Goal: Task Accomplishment & Management: Manage account settings

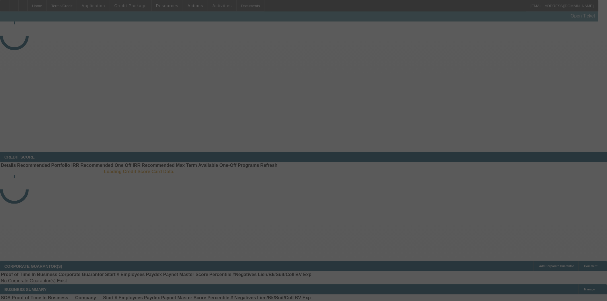
select select "4"
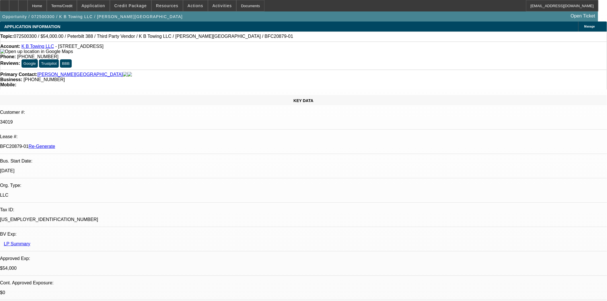
select select "0"
select select "6"
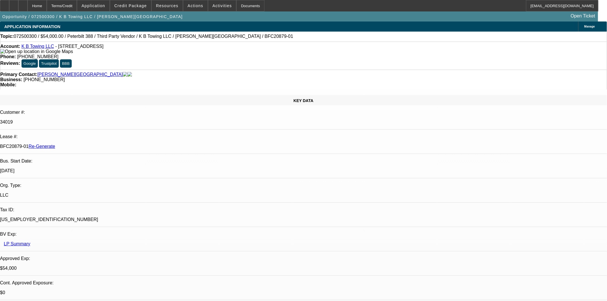
click at [243, 6] on div "Documents" at bounding box center [250, 5] width 28 height 11
click at [9, 8] on div at bounding box center [4, 5] width 9 height 11
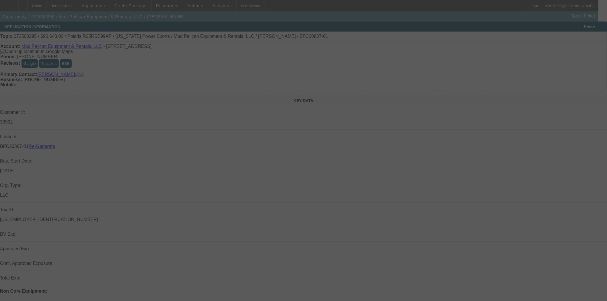
select select "4"
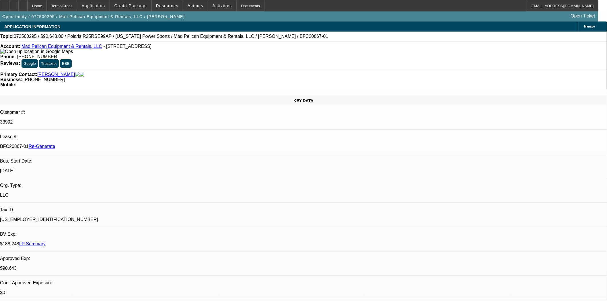
select select "0"
select select "6"
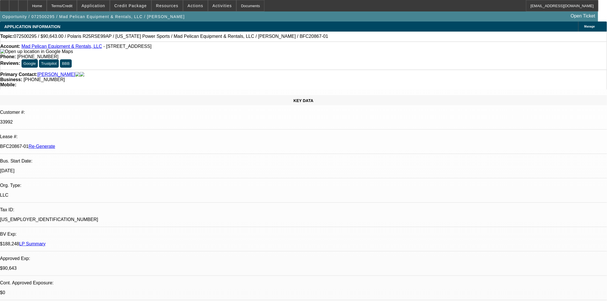
scroll to position [191, 0]
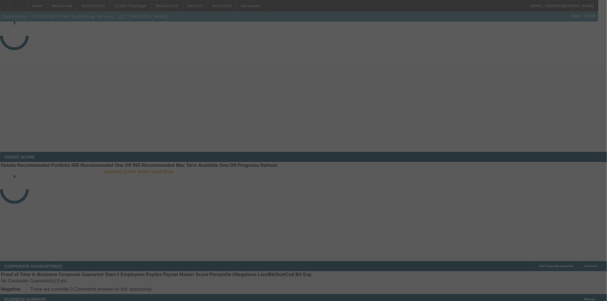
select select "4"
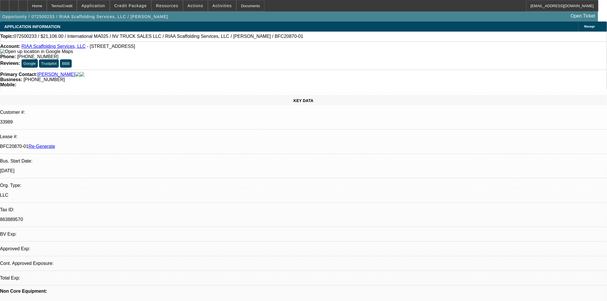
select select "0"
select select "0.1"
select select "5"
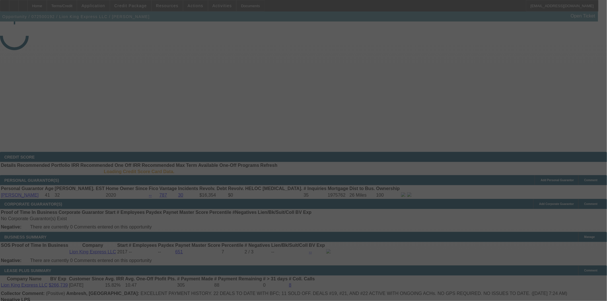
select select "4"
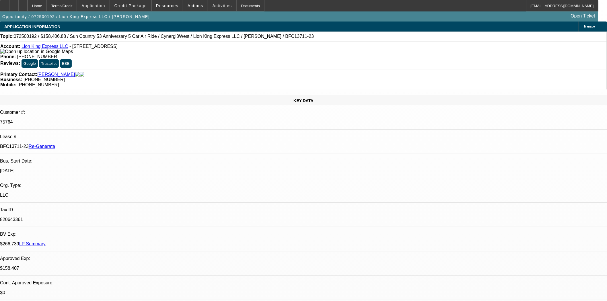
select select "0"
select select "6"
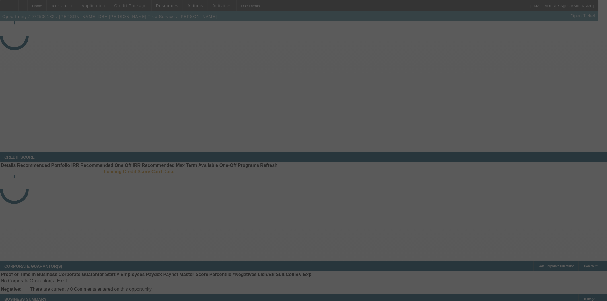
select select "4"
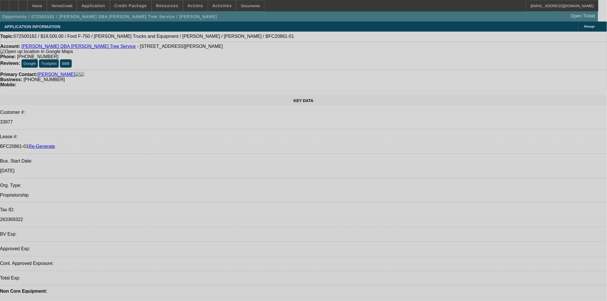
select select "0"
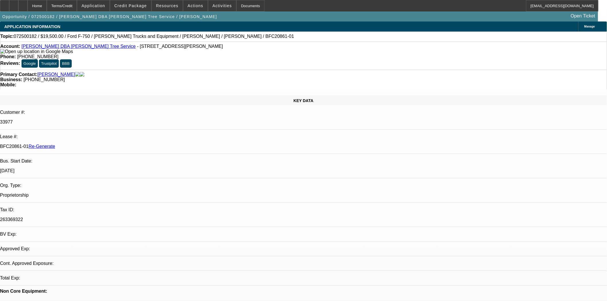
select select "0"
select select "3"
select select "0.1"
select select "4"
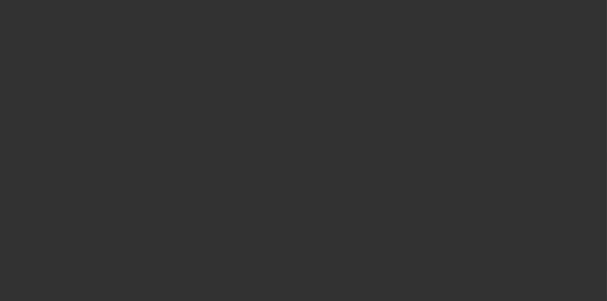
select select "4"
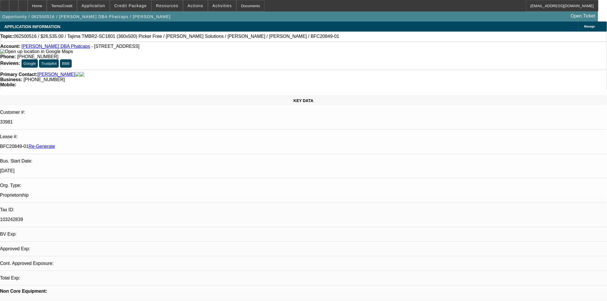
select select "0"
select select "0.1"
select select "5"
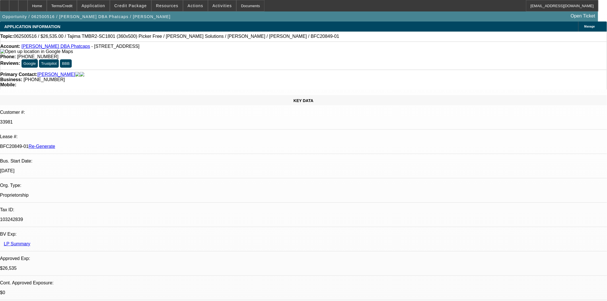
scroll to position [32, 0]
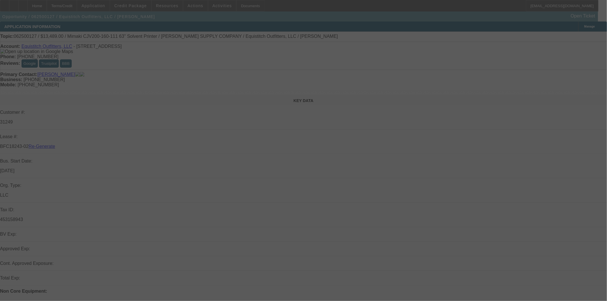
select select "4"
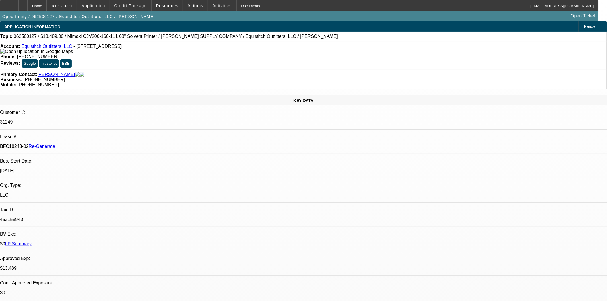
select select "0"
select select "6"
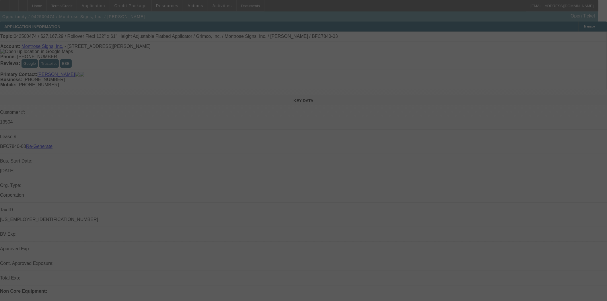
select select "4"
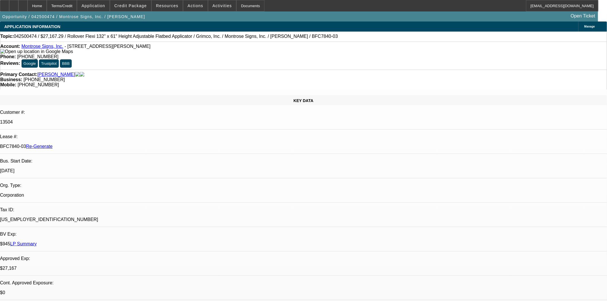
select select "0"
select select "0.1"
select select "4"
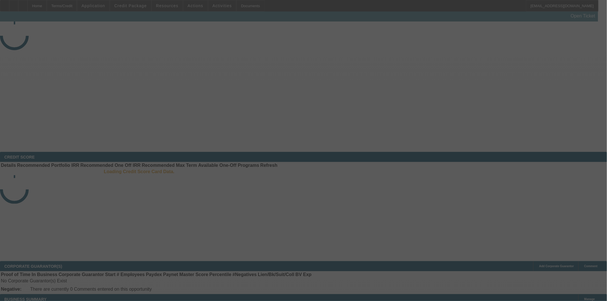
select select "3"
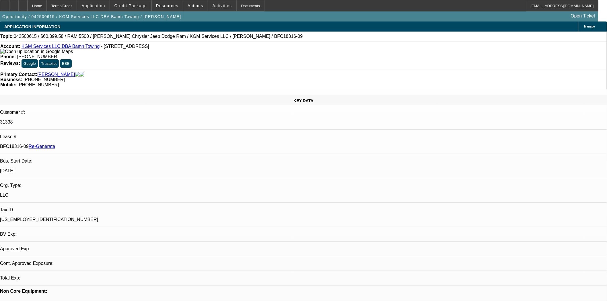
select select "0"
select select "2"
select select "0"
select select "6"
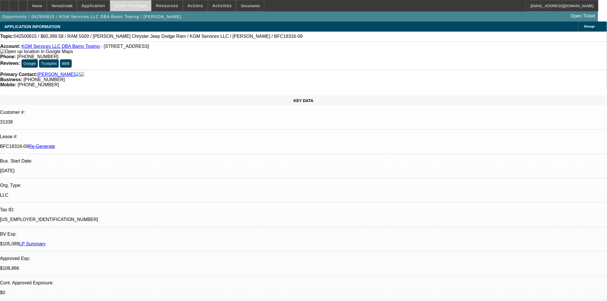
click at [142, 6] on span "Credit Package" at bounding box center [131, 5] width 32 height 5
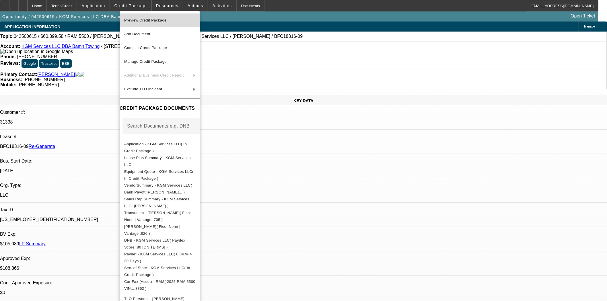
click at [143, 21] on span "Preview Credit Package" at bounding box center [145, 20] width 42 height 4
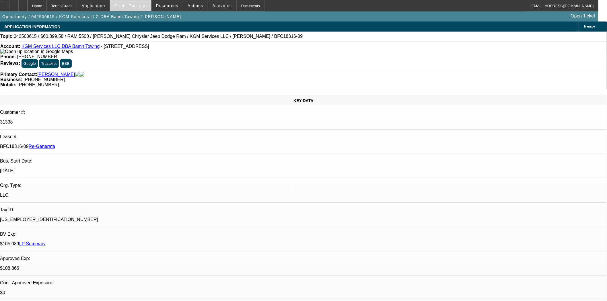
click at [131, 7] on span "Credit Package" at bounding box center [131, 5] width 32 height 5
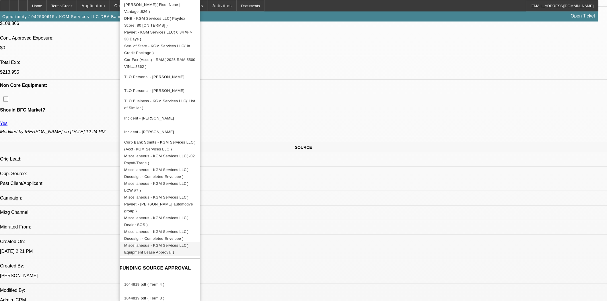
scroll to position [287, 0]
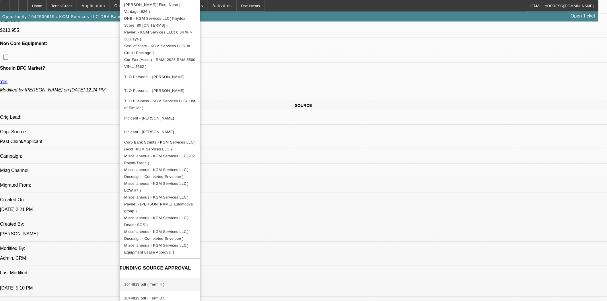
click at [147, 278] on button "1044819.pdf ( Term 4 )" at bounding box center [160, 285] width 80 height 14
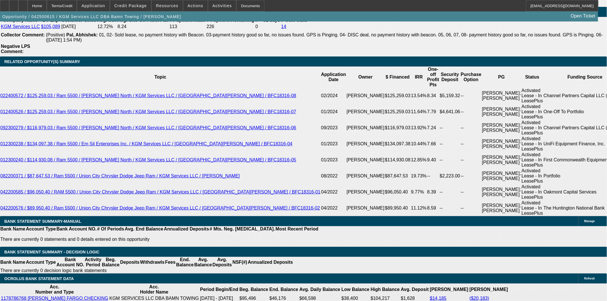
scroll to position [988, 0]
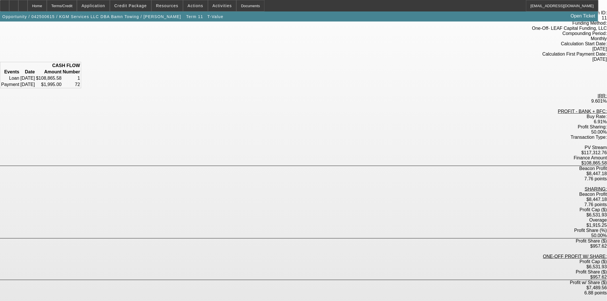
scroll to position [40, 0]
click at [47, 7] on div "Home" at bounding box center [37, 5] width 19 height 11
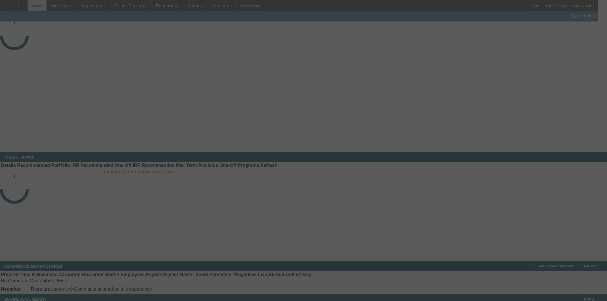
select select "3"
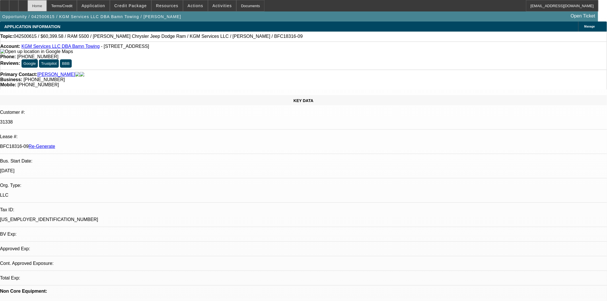
select select "0"
select select "2"
select select "0"
select select "6"
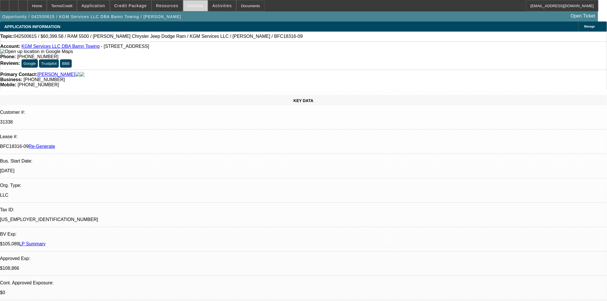
click at [190, 7] on span "Actions" at bounding box center [196, 5] width 16 height 5
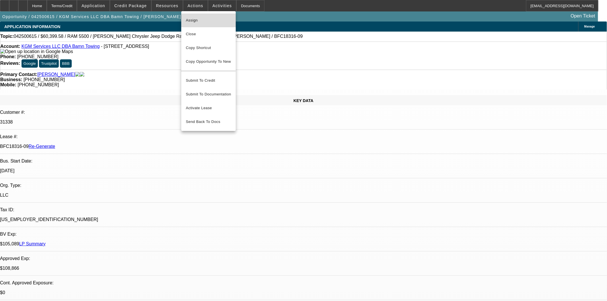
click at [195, 19] on span "Assign" at bounding box center [208, 20] width 45 height 7
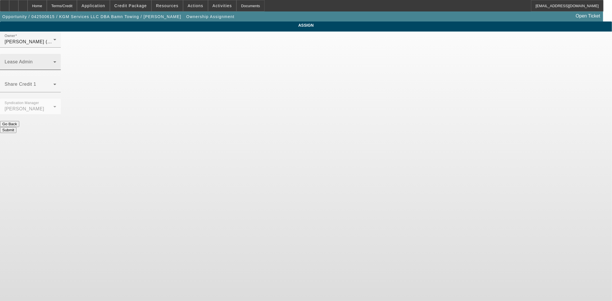
click at [33, 59] on mat-label "Lease Admin" at bounding box center [19, 61] width 28 height 5
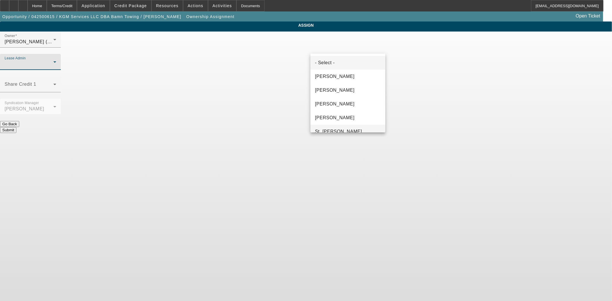
click at [329, 128] on span "St. [PERSON_NAME]" at bounding box center [338, 131] width 47 height 7
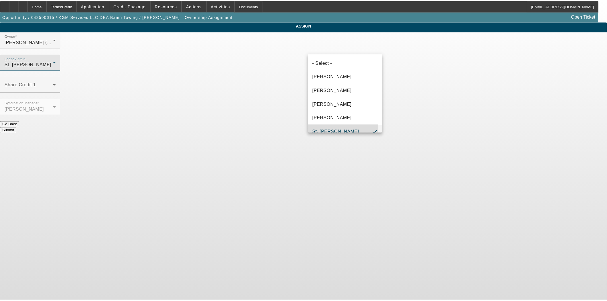
scroll to position [6, 0]
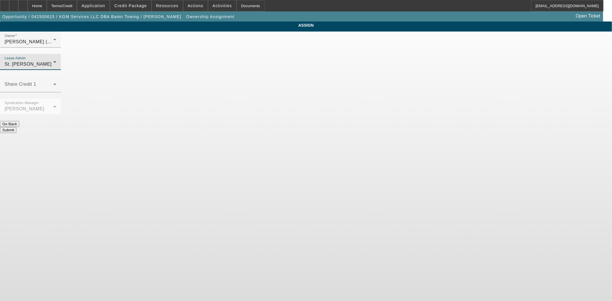
click at [16, 127] on button "Submit" at bounding box center [8, 130] width 16 height 6
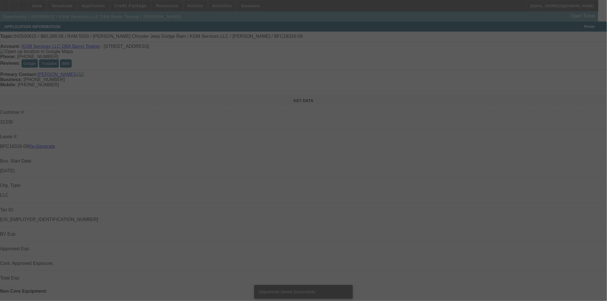
select select "3"
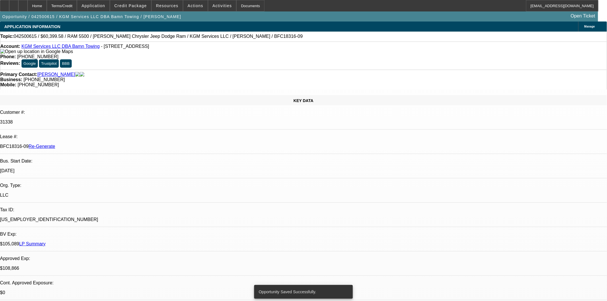
select select "0"
select select "2"
select select "0"
select select "6"
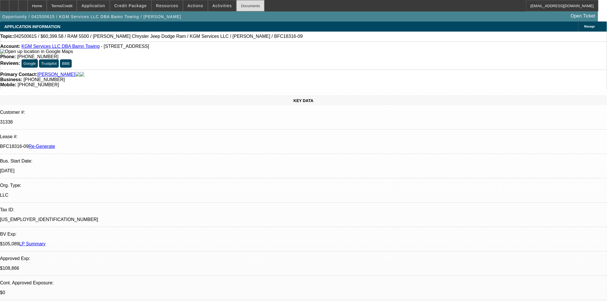
click at [236, 6] on div "Documents" at bounding box center [250, 5] width 28 height 11
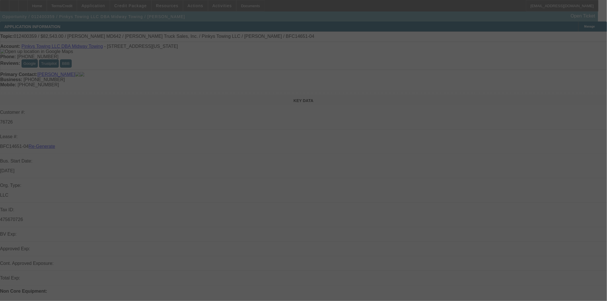
select select "4"
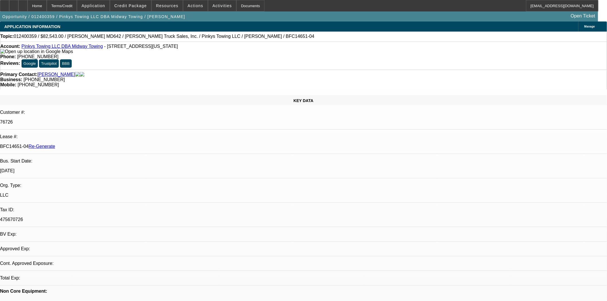
select select "0"
select select "2"
select select "0.1"
select select "4"
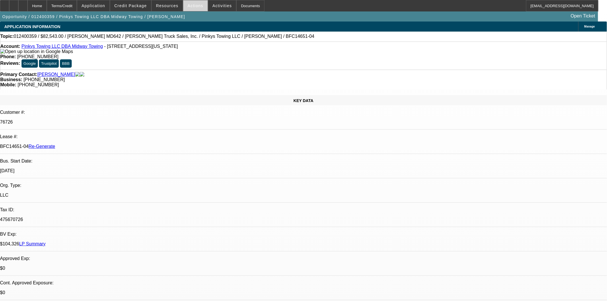
click at [193, 9] on span at bounding box center [195, 6] width 24 height 14
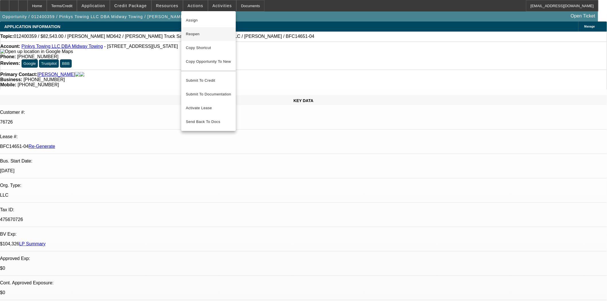
click at [198, 31] on span "Reopen" at bounding box center [208, 34] width 45 height 7
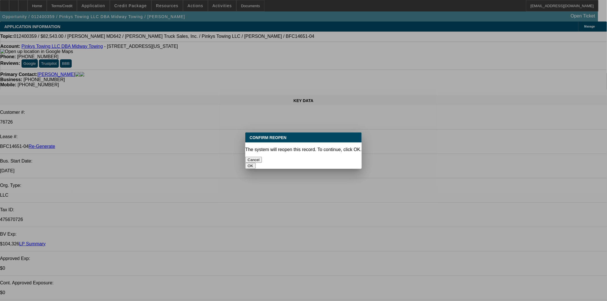
click at [255, 163] on button "OK" at bounding box center [250, 166] width 10 height 6
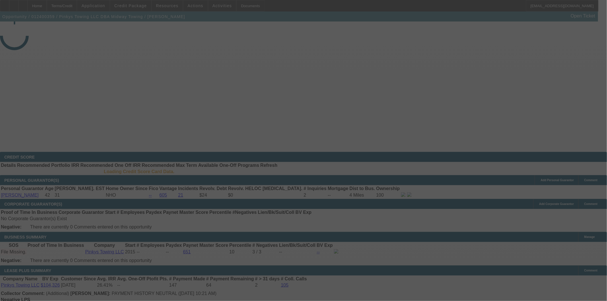
select select "4"
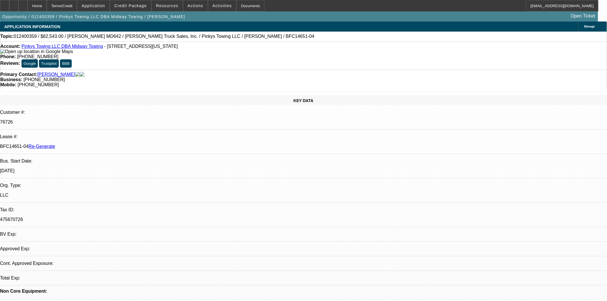
select select "0"
select select "2"
select select "0.1"
select select "4"
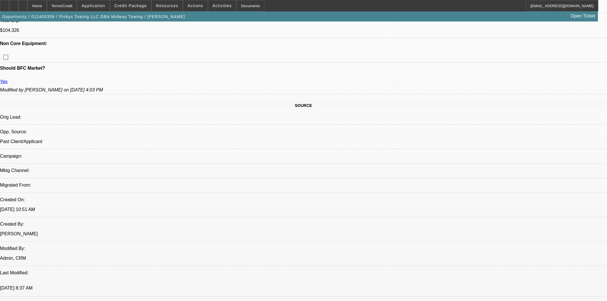
scroll to position [191, 0]
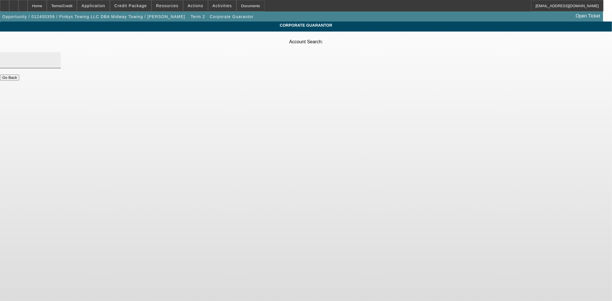
click at [56, 57] on input "Account Search" at bounding box center [31, 60] width 52 height 7
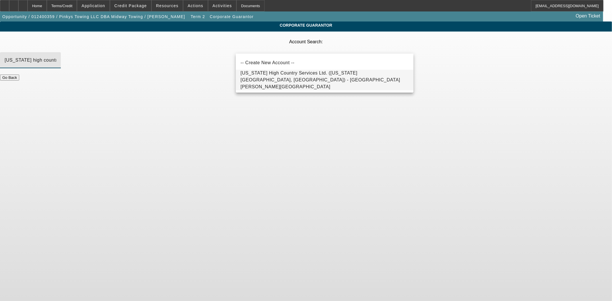
click at [304, 75] on span "[US_STATE] High Country Services Ltd. ([US_STATE][GEOGRAPHIC_DATA], [GEOGRAPHIC…" at bounding box center [321, 80] width 160 height 19
type input "[US_STATE] High Country Services Ltd. ([US_STATE][GEOGRAPHIC_DATA], [GEOGRAPHIC…"
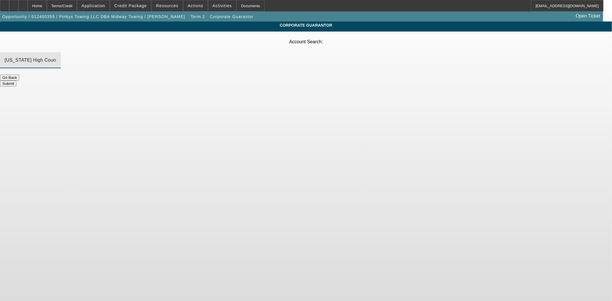
click at [16, 81] on button "Submit" at bounding box center [8, 84] width 16 height 6
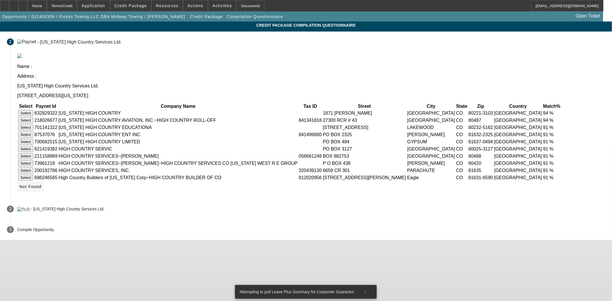
click at [44, 194] on span at bounding box center [30, 187] width 27 height 14
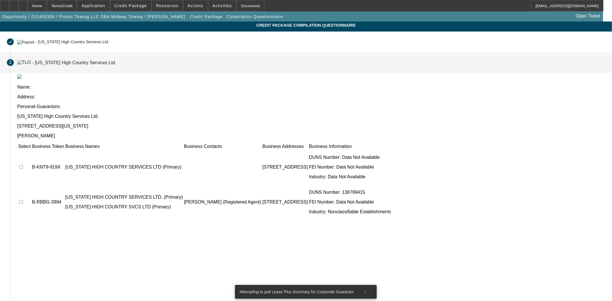
click at [20, 301] on icon at bounding box center [20, 306] width 0 height 5
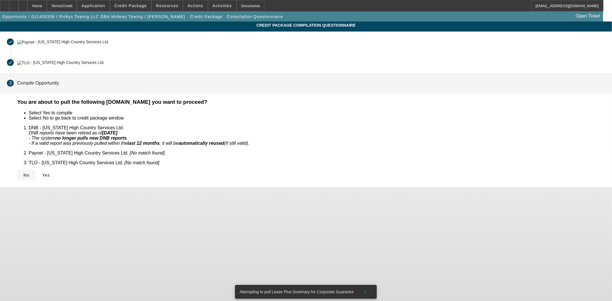
click at [36, 168] on span at bounding box center [26, 175] width 18 height 14
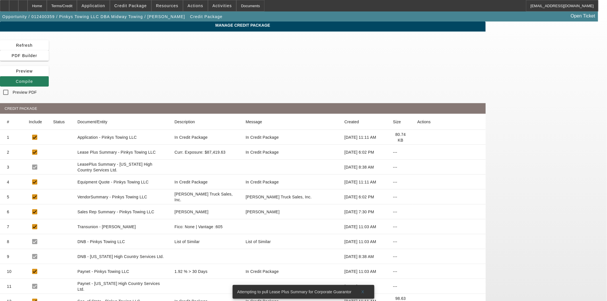
click at [33, 79] on span "Compile" at bounding box center [24, 81] width 17 height 5
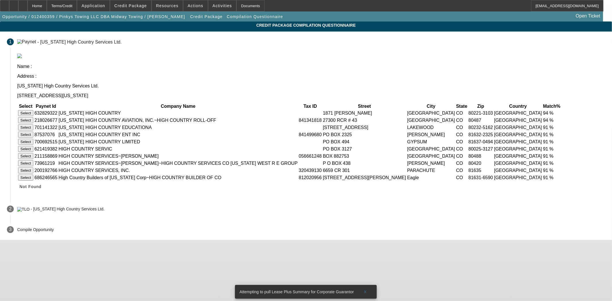
click at [42, 189] on span "Not Found" at bounding box center [31, 187] width 22 height 5
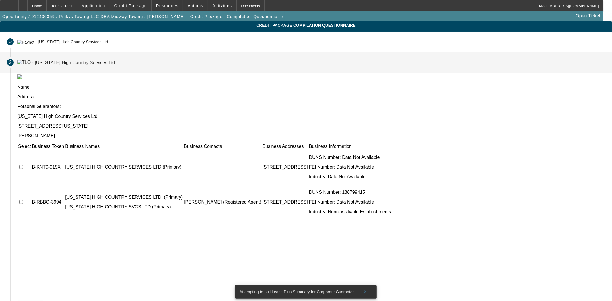
click at [20, 301] on icon at bounding box center [20, 306] width 0 height 5
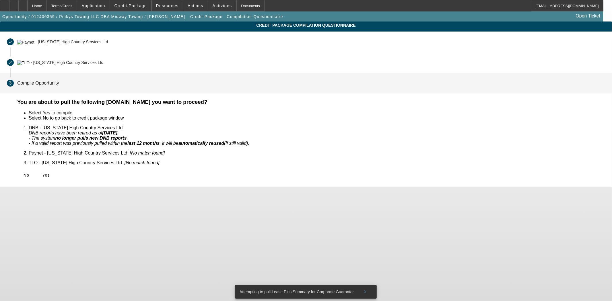
click at [50, 173] on span "Yes" at bounding box center [46, 175] width 8 height 5
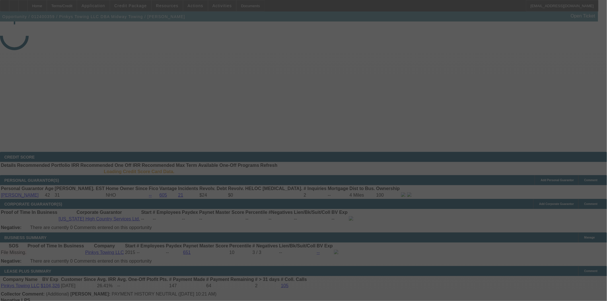
select select "4"
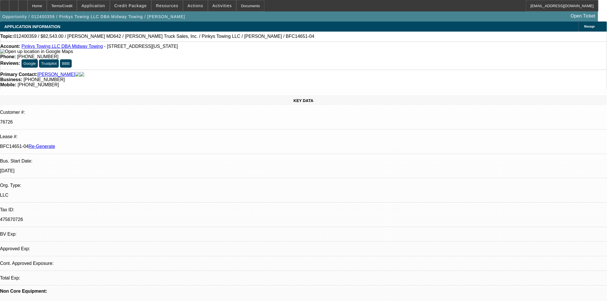
select select "0"
select select "2"
select select "0.1"
select select "4"
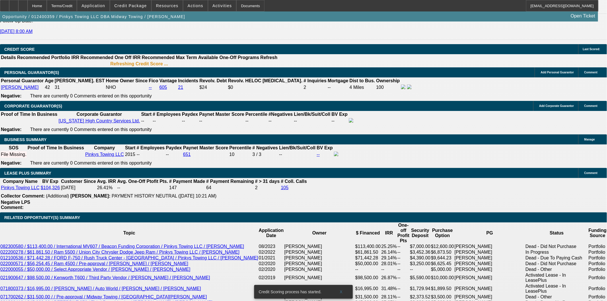
scroll to position [840, 0]
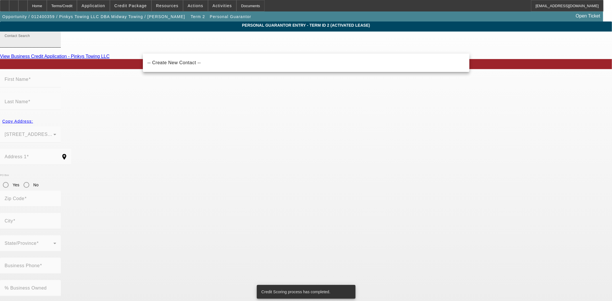
click at [56, 45] on input "Contact Search" at bounding box center [31, 41] width 52 height 7
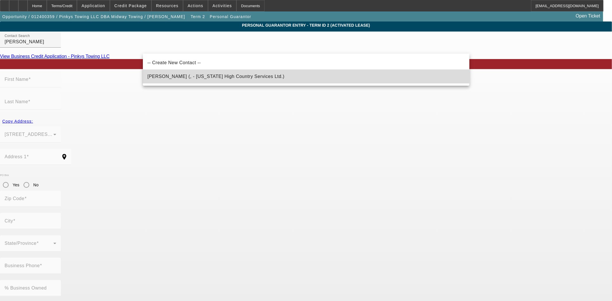
click at [167, 75] on span "Quintana, Franki (, - Colorado High Country Services Ltd.)" at bounding box center [216, 76] width 137 height 5
type input "Quintana, Franki (, - Colorado High Country Services Ltd.)"
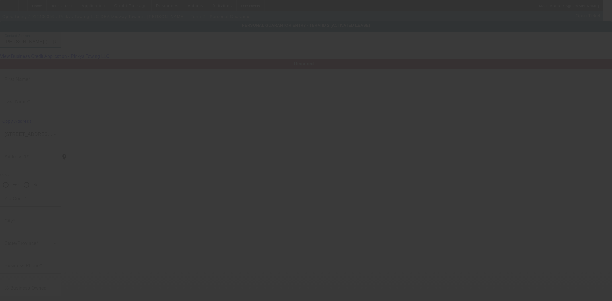
type input "Franki"
type input "Quintana"
radio input "true"
type input "[PHONE_NUMBER]"
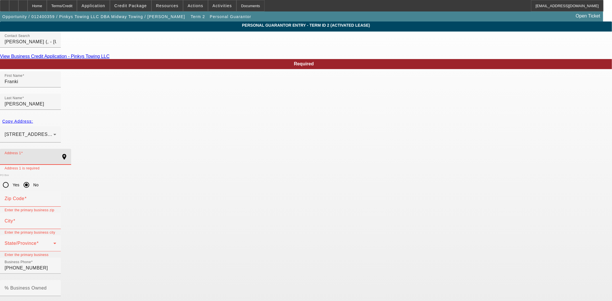
click at [56, 156] on input "Address 1" at bounding box center [31, 159] width 52 height 7
click at [56, 149] on div "Address 1" at bounding box center [31, 157] width 52 height 16
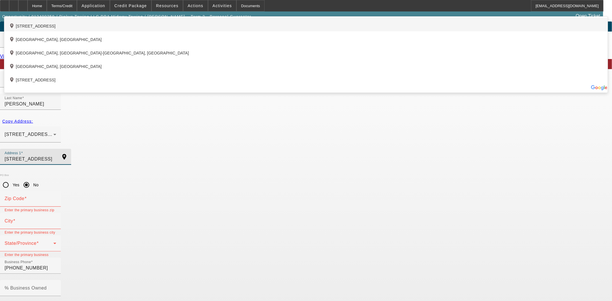
type input "5850 Paleface Point"
click at [185, 31] on div "add_location 5850 Paleface Point, Fountain, CO 80817, US" at bounding box center [306, 24] width 604 height 13
type input "80817"
type input "Fountain"
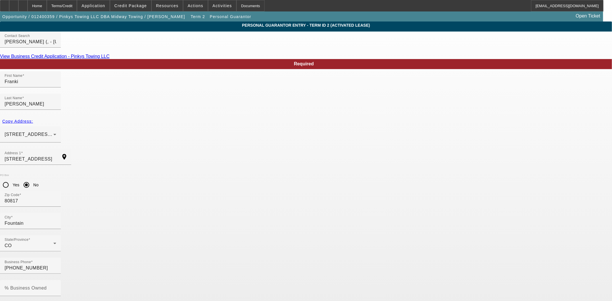
type input "522-89-4683"
type input "coloradohighcountryservices@gmail.com"
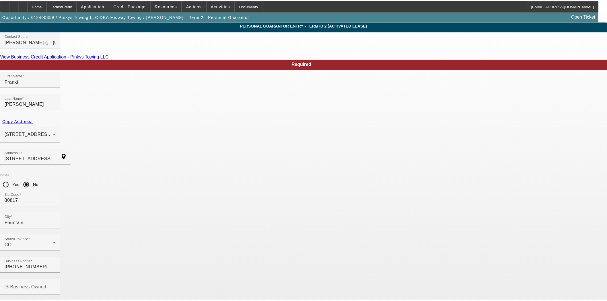
scroll to position [0, 0]
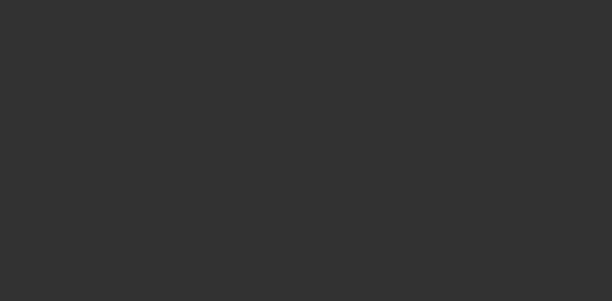
select select "4"
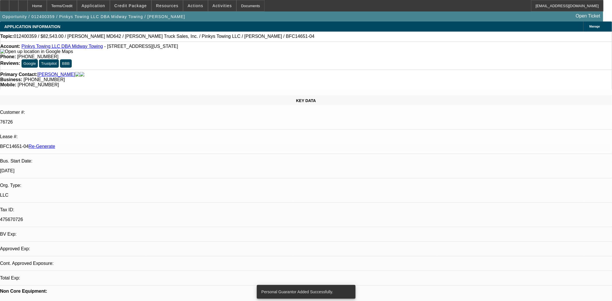
select select "0"
select select "2"
select select "0.1"
select select "4"
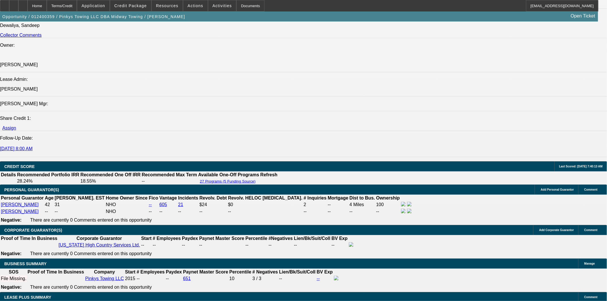
scroll to position [893, 0]
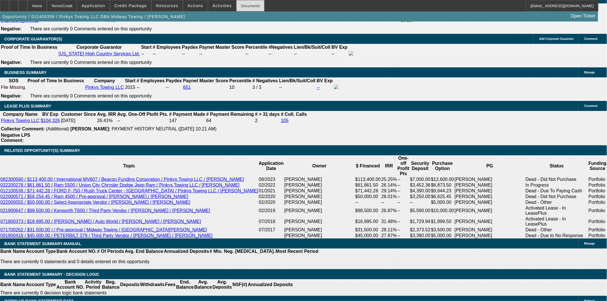
click at [249, 7] on div "Documents" at bounding box center [250, 5] width 28 height 11
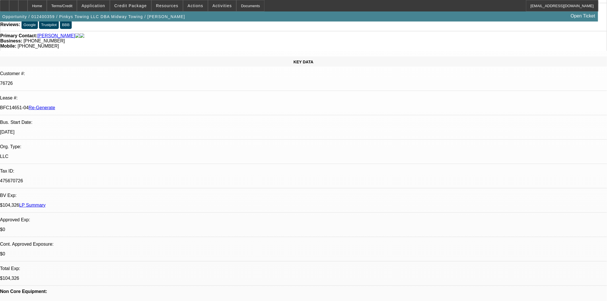
scroll to position [0, 0]
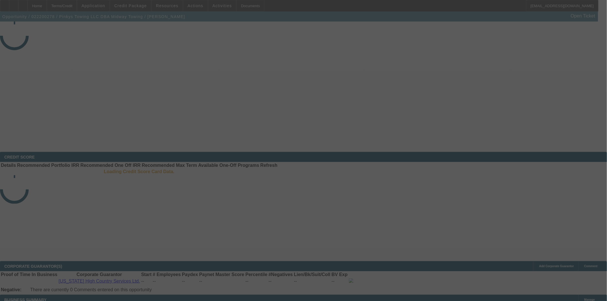
select select "4"
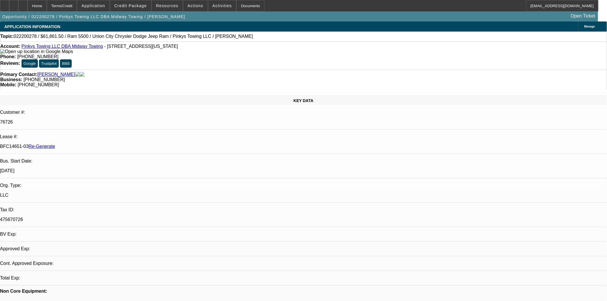
select select "0.1"
select select "2"
select select "0.1"
select select "4"
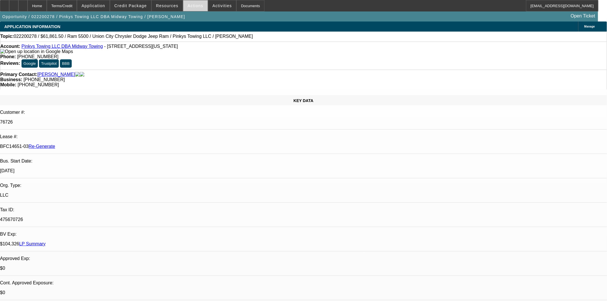
click at [191, 6] on span "Actions" at bounding box center [196, 5] width 16 height 5
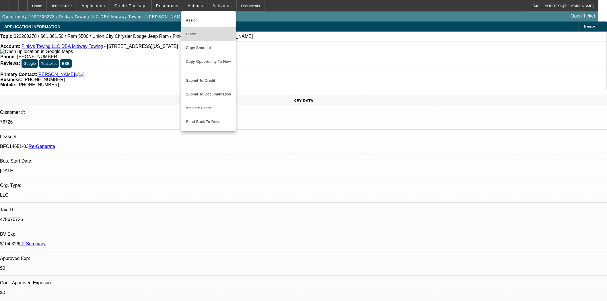
click at [196, 32] on span "Close" at bounding box center [208, 34] width 45 height 7
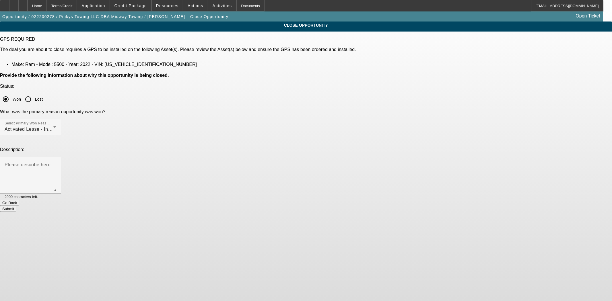
click at [16, 206] on button "Submit" at bounding box center [8, 209] width 16 height 6
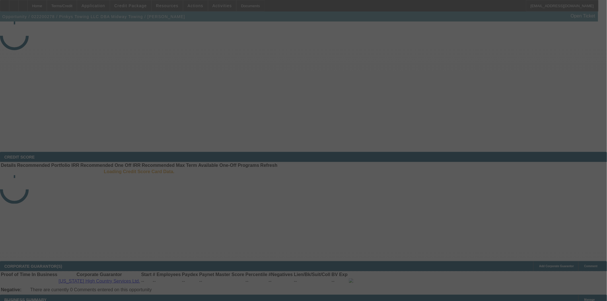
select select "4"
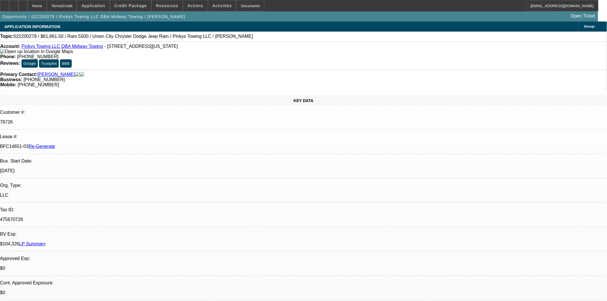
select select "0.1"
select select "2"
select select "0.1"
select select "4"
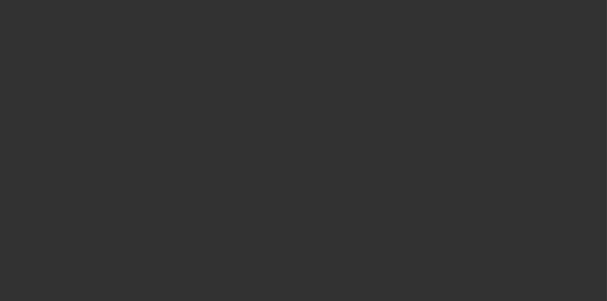
select select "3"
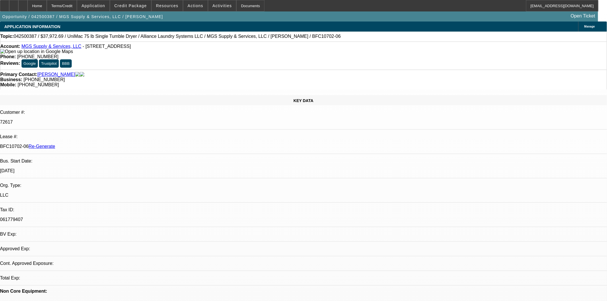
select select "0"
select select "6"
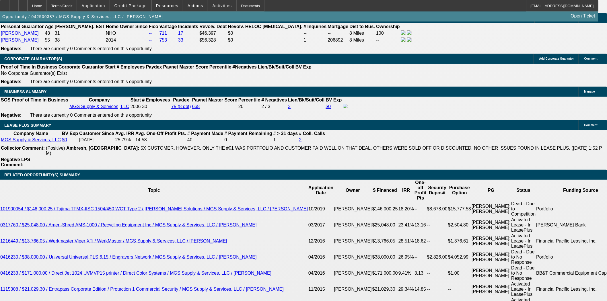
scroll to position [829, 0]
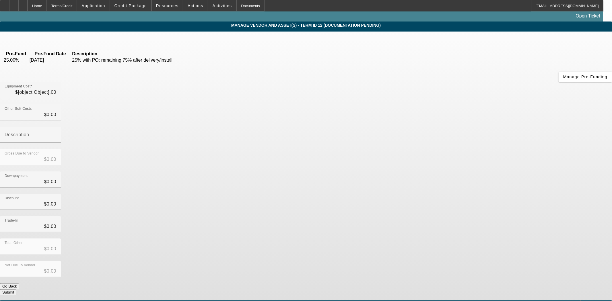
type input "$37,972.69"
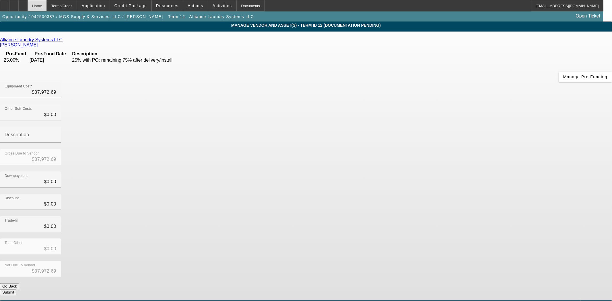
click at [47, 4] on div "Home" at bounding box center [37, 5] width 19 height 11
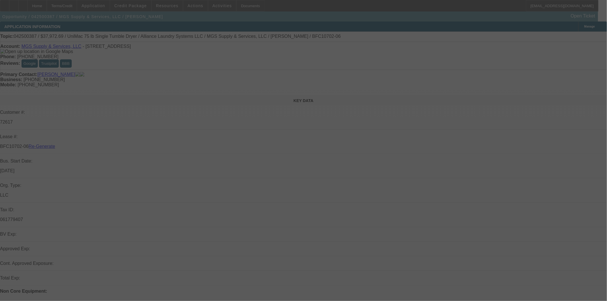
select select "3"
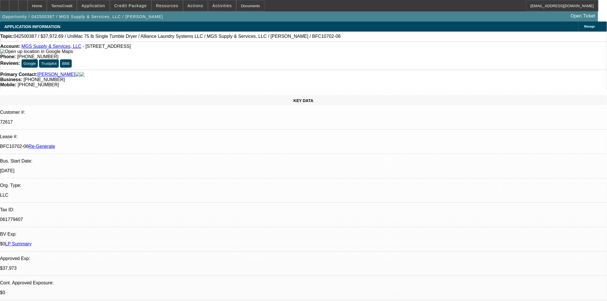
select select "0"
select select "6"
click at [243, 7] on div "Documents" at bounding box center [250, 5] width 28 height 11
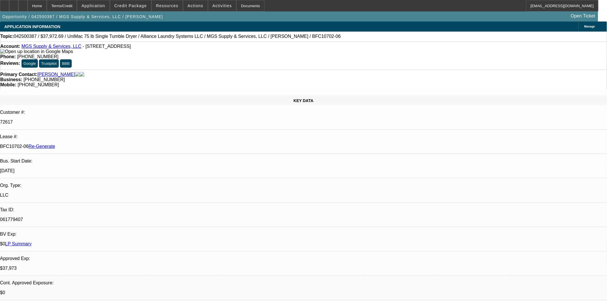
scroll to position [1467, 0]
drag, startPoint x: 471, startPoint y: 88, endPoint x: 475, endPoint y: 94, distance: 6.5
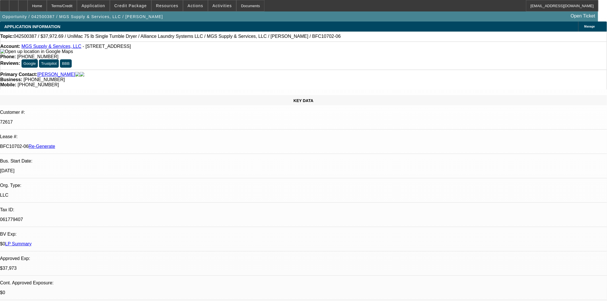
scroll to position [0, 0]
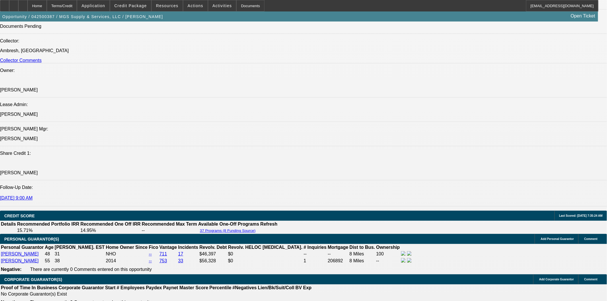
scroll to position [797, 0]
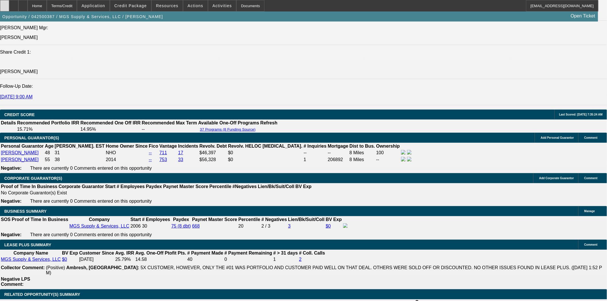
click at [9, 10] on div at bounding box center [4, 5] width 9 height 11
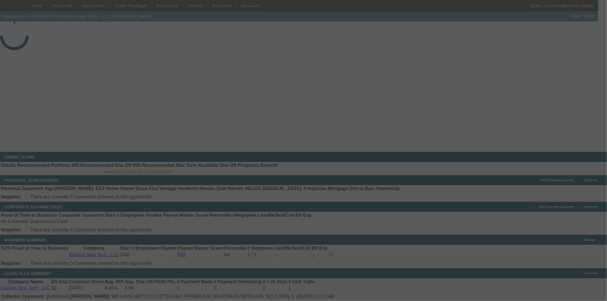
select select "3"
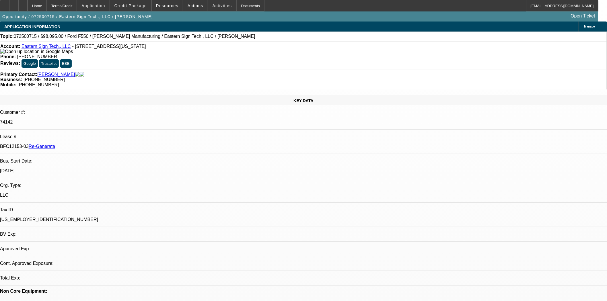
select select "0"
select select "6"
click at [42, 46] on link "Eastern Sign Tech., LLC" at bounding box center [46, 46] width 49 height 5
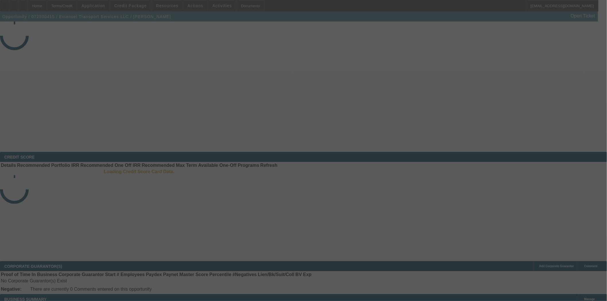
select select "4"
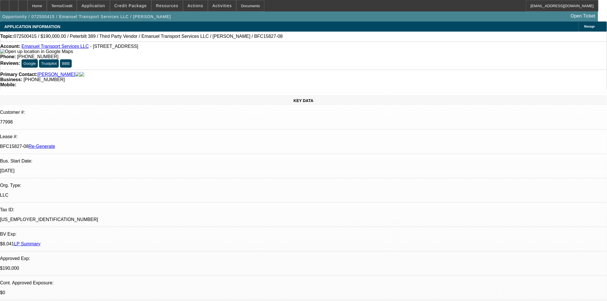
select select "0"
select select "2"
select select "0"
select select "6"
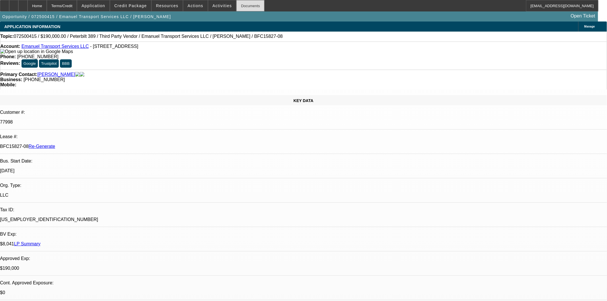
click at [236, 3] on div "Documents" at bounding box center [250, 5] width 28 height 11
click at [185, 6] on span at bounding box center [195, 6] width 24 height 14
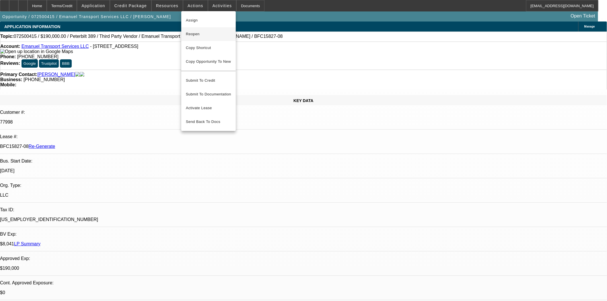
click at [196, 35] on span "Reopen" at bounding box center [208, 34] width 45 height 7
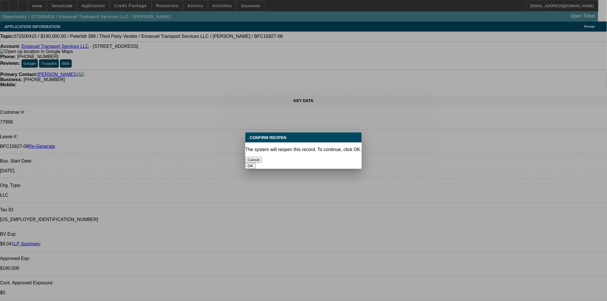
click at [255, 163] on button "OK" at bounding box center [250, 166] width 10 height 6
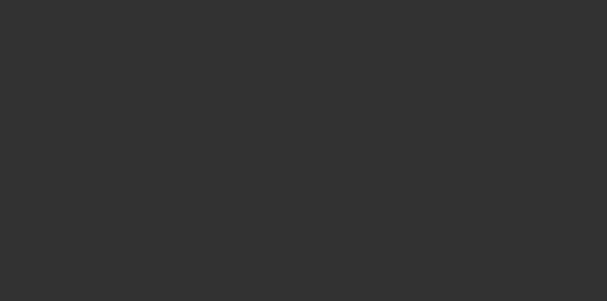
select select "4"
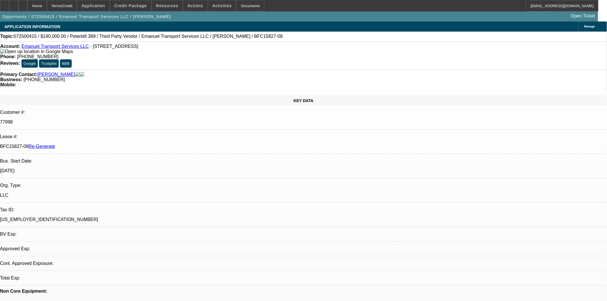
select select "0"
select select "2"
select select "0"
select select "6"
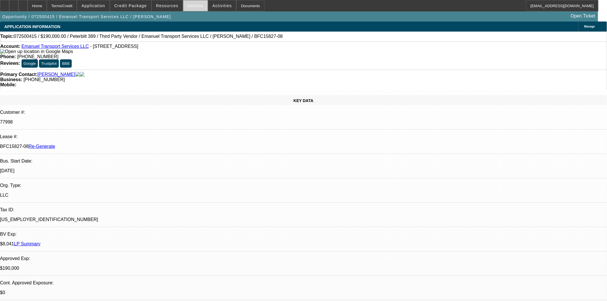
click at [193, 8] on span at bounding box center [195, 6] width 24 height 14
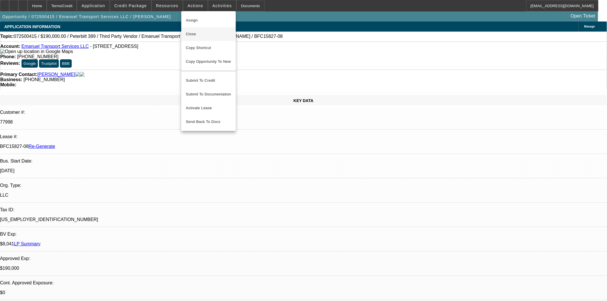
click at [197, 33] on span "Close" at bounding box center [208, 34] width 45 height 7
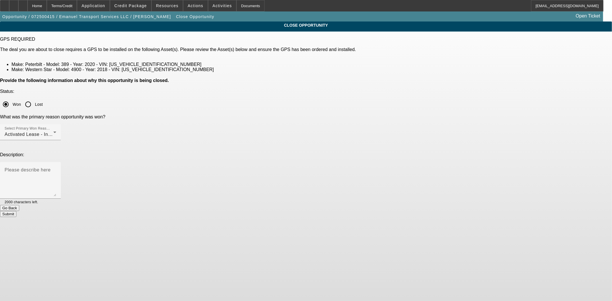
click at [16, 211] on button "Submit" at bounding box center [8, 214] width 16 height 6
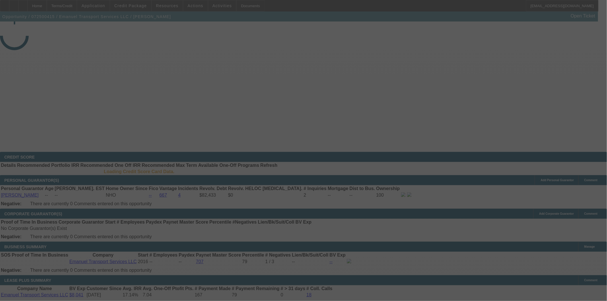
select select "4"
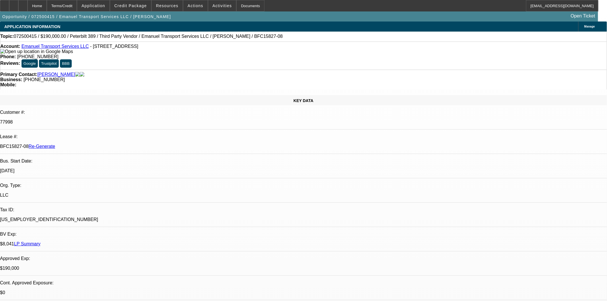
select select "0"
select select "2"
select select "0"
select select "6"
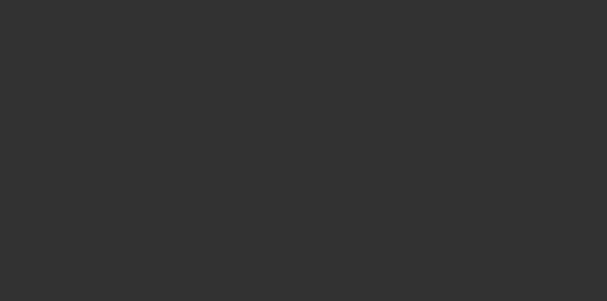
select select "3"
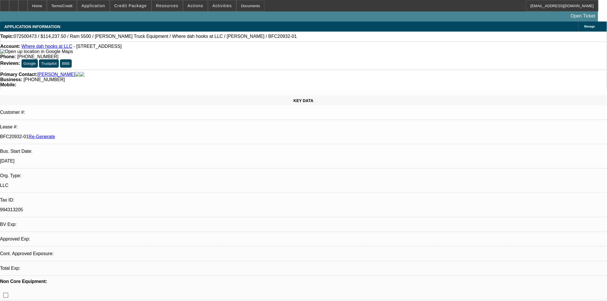
select select "0"
select select "0.1"
select select "1"
select select "2"
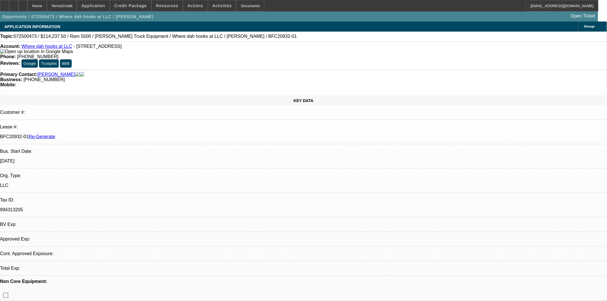
select select "4"
click at [127, 3] on span at bounding box center [130, 6] width 41 height 14
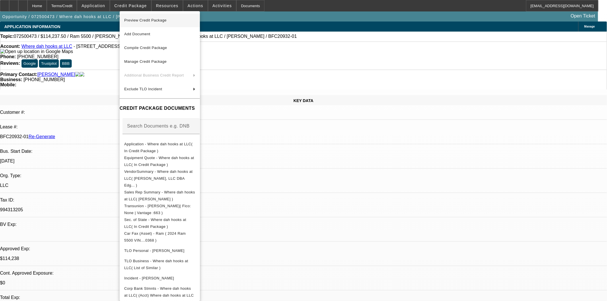
click at [137, 21] on span "Preview Credit Package" at bounding box center [145, 20] width 42 height 4
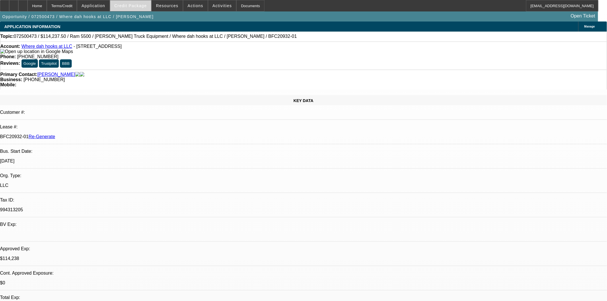
click at [147, 7] on span "Credit Package" at bounding box center [131, 5] width 32 height 5
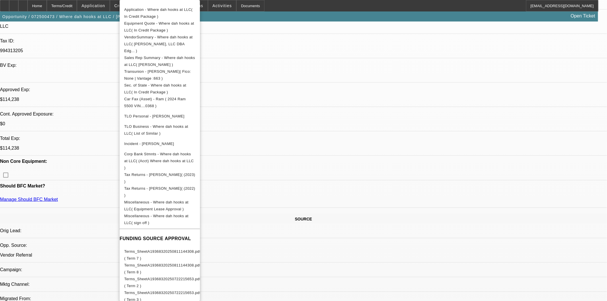
scroll to position [319, 0]
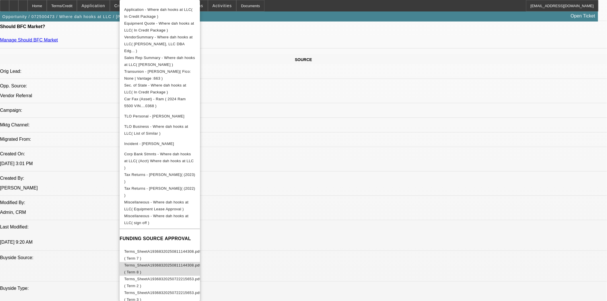
click at [191, 262] on span "Terms_SheetA19368320250811144308.pdf ( Term 8 )" at bounding box center [162, 269] width 76 height 14
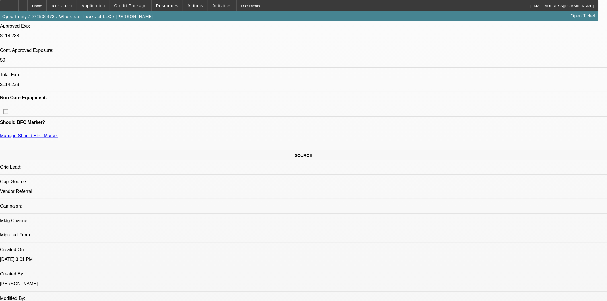
scroll to position [191, 0]
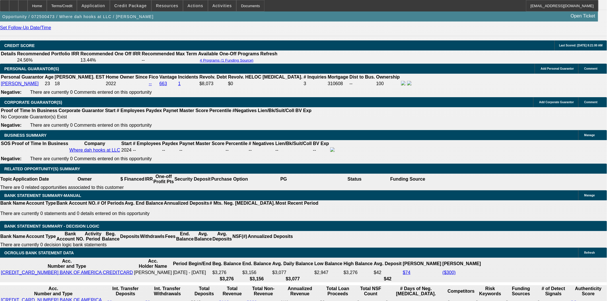
scroll to position [893, 0]
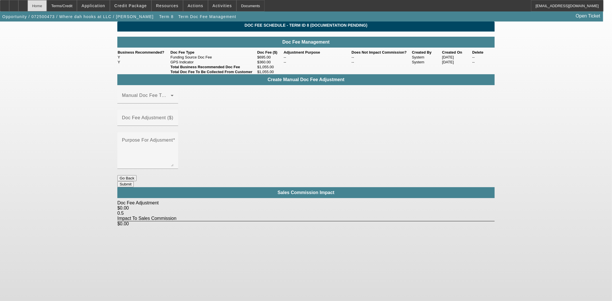
click at [47, 7] on div "Home" at bounding box center [37, 5] width 19 height 11
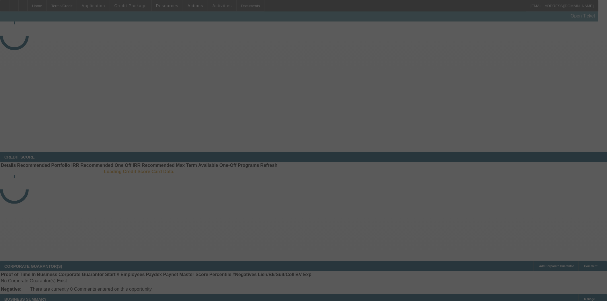
select select "3"
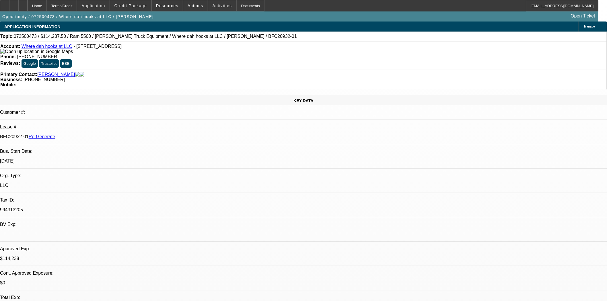
select select "0"
select select "2"
select select "0.1"
select select "4"
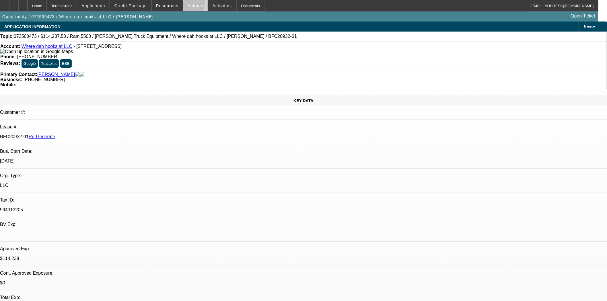
click at [185, 4] on span at bounding box center [195, 6] width 24 height 14
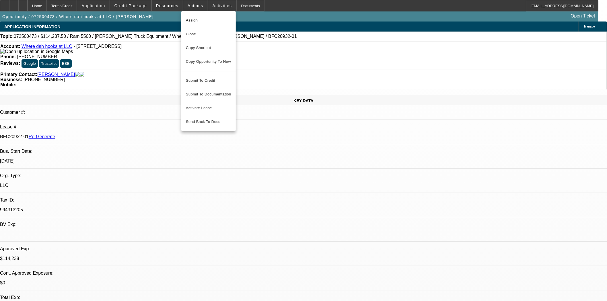
click at [190, 20] on span "Assign" at bounding box center [208, 20] width 45 height 7
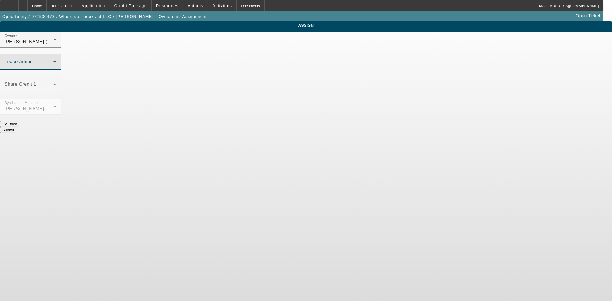
click at [53, 61] on span at bounding box center [29, 64] width 49 height 7
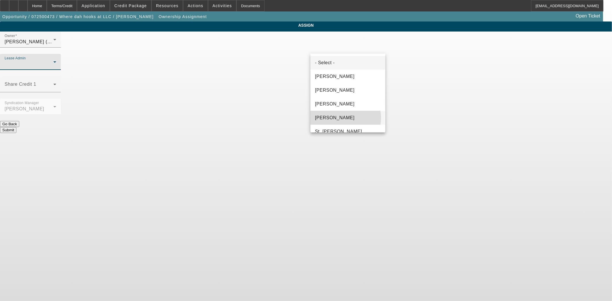
click at [338, 118] on span "[PERSON_NAME]" at bounding box center [335, 118] width 40 height 7
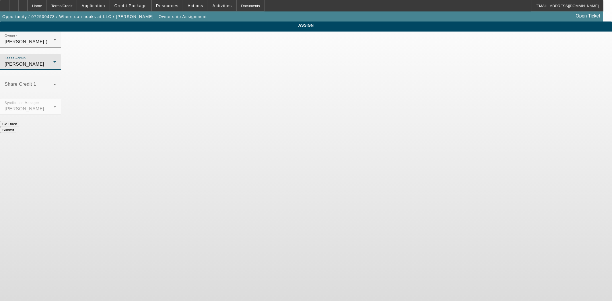
click at [16, 127] on button "Submit" at bounding box center [8, 130] width 16 height 6
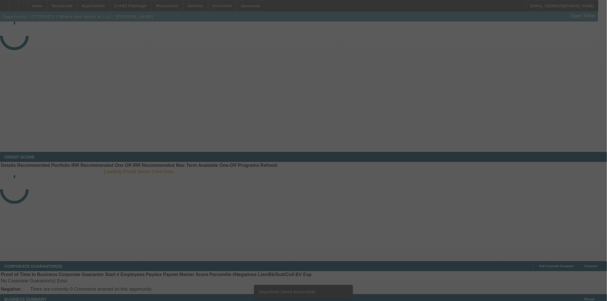
select select "3"
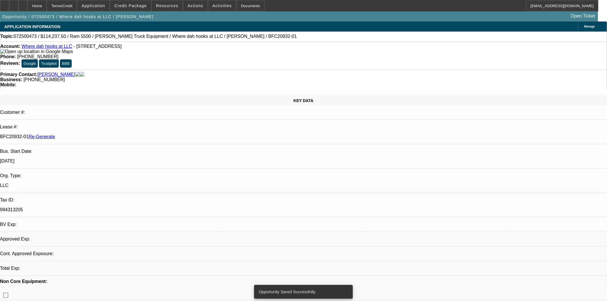
select select "0"
select select "2"
select select "0.1"
select select "4"
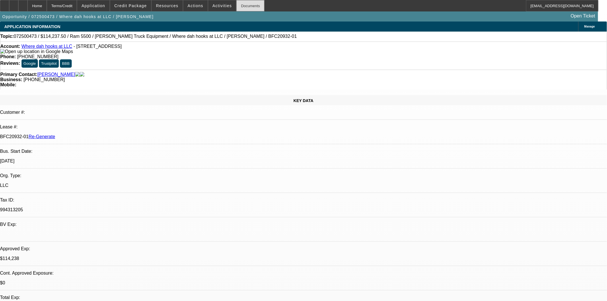
click at [242, 7] on div "Documents" at bounding box center [250, 5] width 28 height 11
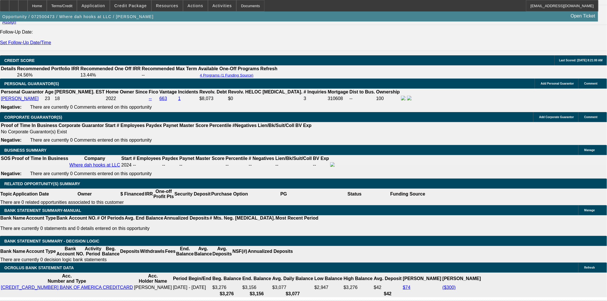
scroll to position [797, 0]
